Goal: Task Accomplishment & Management: Manage account settings

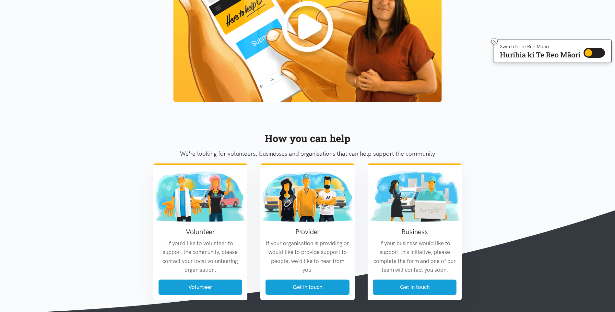
scroll to position [731, 0]
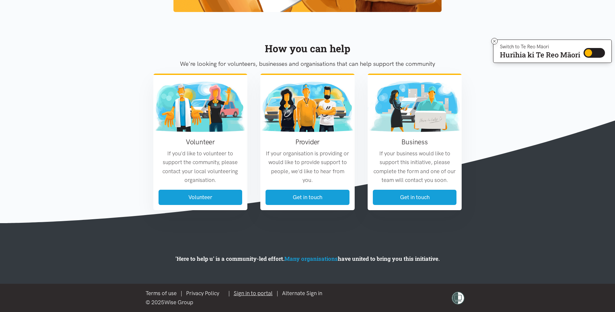
click at [252, 292] on link "Sign in to portal" at bounding box center [253, 293] width 39 height 6
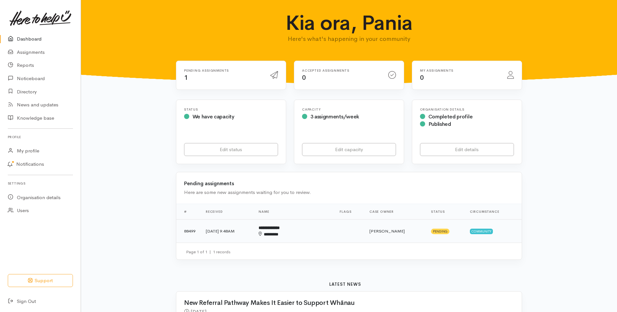
click at [280, 229] on b "**********" at bounding box center [269, 228] width 21 height 4
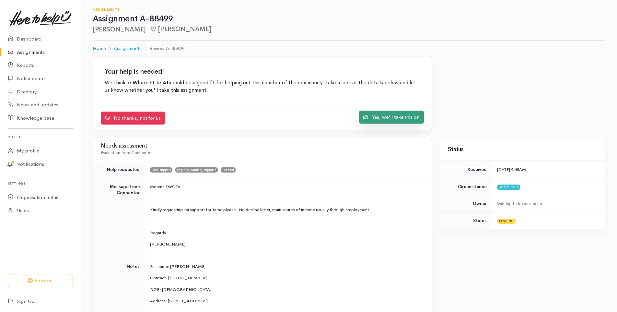
click at [390, 118] on link "Yes, we'll take this on" at bounding box center [391, 117] width 65 height 13
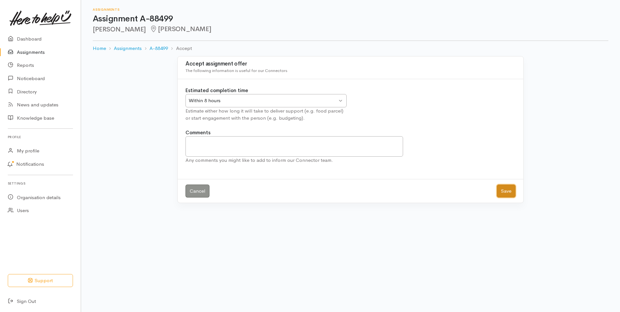
click at [501, 191] on button "Save" at bounding box center [506, 190] width 19 height 13
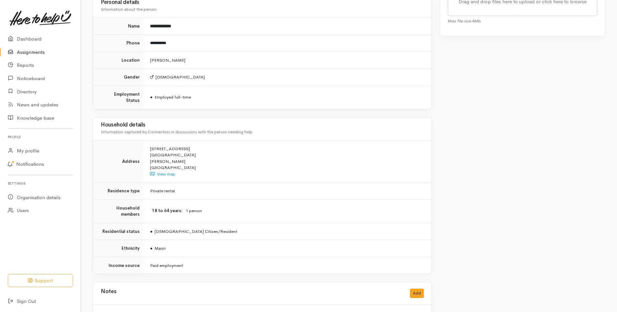
scroll to position [347, 0]
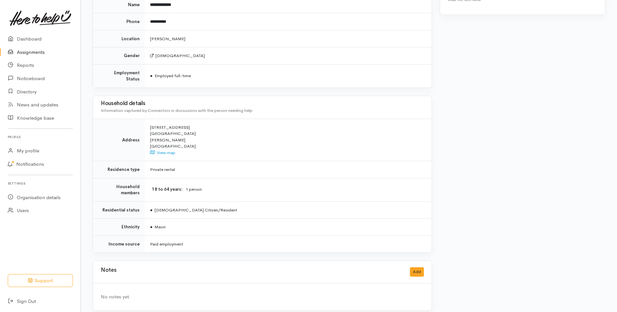
click at [216, 161] on td "Private rental" at bounding box center [288, 169] width 287 height 17
click at [215, 154] on tbody "Address [STREET_ADDRESS] View map Residence type Private rental Household membe…" at bounding box center [262, 186] width 339 height 134
click at [214, 151] on td "[STREET_ADDRESS] View map" at bounding box center [288, 140] width 287 height 42
drag, startPoint x: 217, startPoint y: 155, endPoint x: 465, endPoint y: 181, distance: 249.6
click at [465, 181] on div "Status Received [DATE] 9:48AM Circumstance Community Owner [PERSON_NAME] (Te Wh…" at bounding box center [522, 18] width 173 height 599
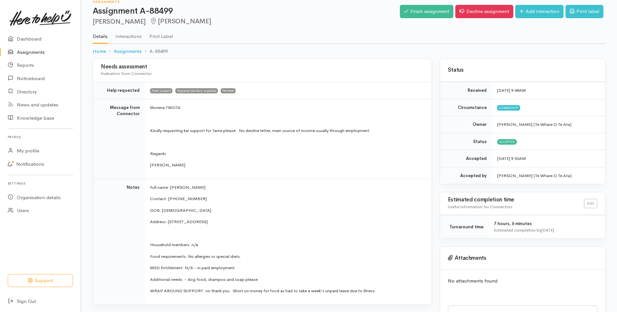
scroll to position [0, 0]
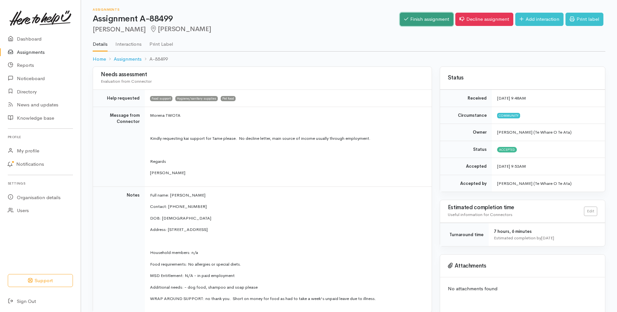
click at [421, 21] on link "Finish assignment" at bounding box center [426, 19] width 53 height 13
